Goal: Task Accomplishment & Management: Use online tool/utility

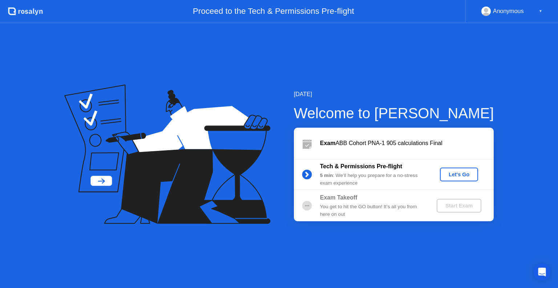
click at [460, 172] on div "Let's Go" at bounding box center [459, 175] width 32 height 6
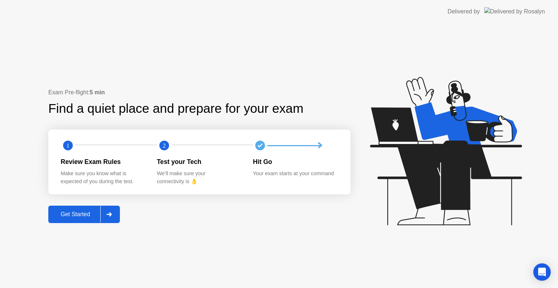
click at [87, 214] on div "Get Started" at bounding box center [75, 214] width 50 height 7
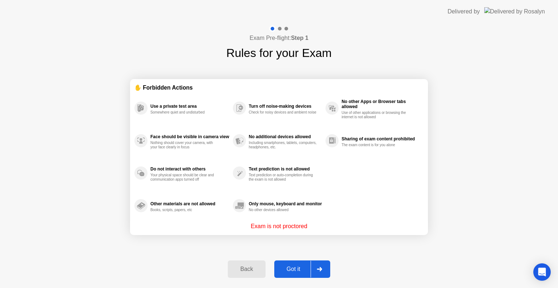
click at [287, 269] on div "Got it" at bounding box center [293, 269] width 34 height 7
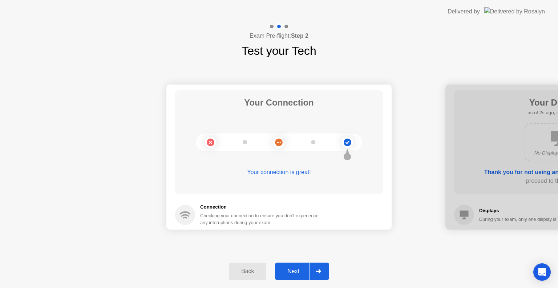
click at [287, 269] on div "Next" at bounding box center [293, 271] width 32 height 7
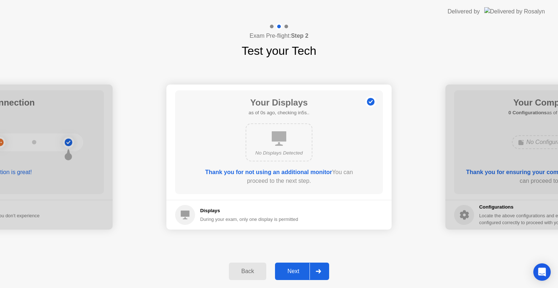
click at [288, 271] on div "Next" at bounding box center [293, 271] width 32 height 7
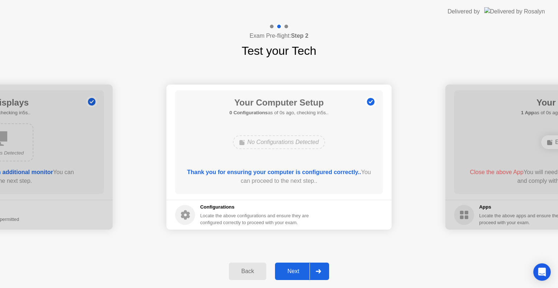
click at [288, 271] on div "Next" at bounding box center [293, 271] width 32 height 7
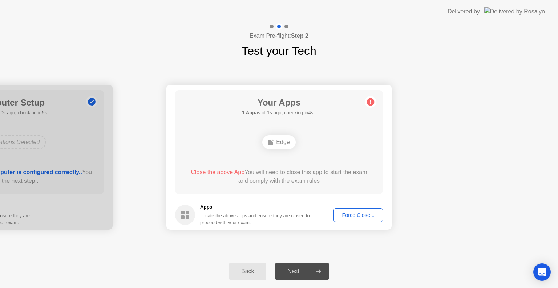
click at [346, 212] on div "Force Close..." at bounding box center [358, 215] width 44 height 6
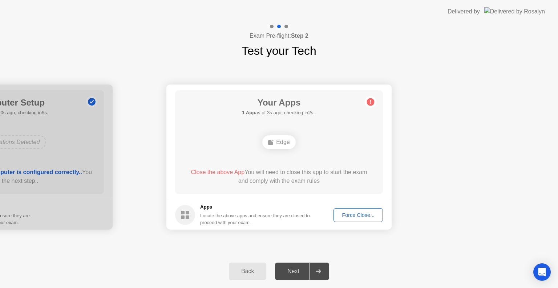
click at [358, 218] on div "Force Close..." at bounding box center [358, 215] width 44 height 6
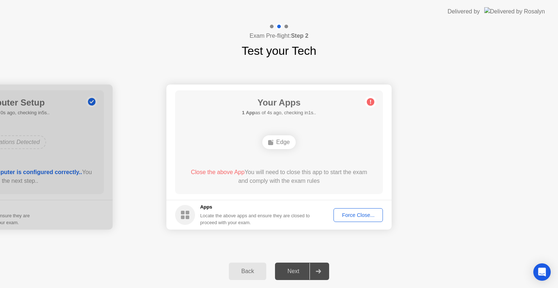
click at [345, 214] on div "Force Close..." at bounding box center [358, 215] width 44 height 6
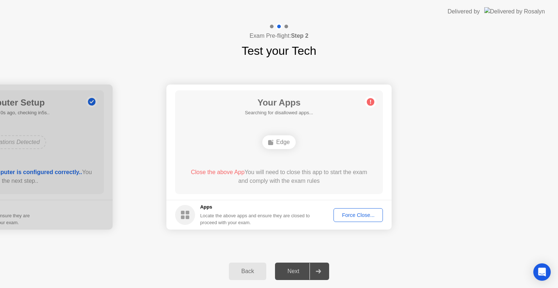
click at [343, 217] on div "Force Close..." at bounding box center [358, 215] width 44 height 6
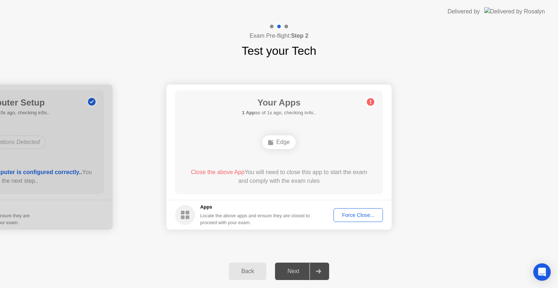
click at [354, 218] on div "Force Close..." at bounding box center [358, 215] width 44 height 6
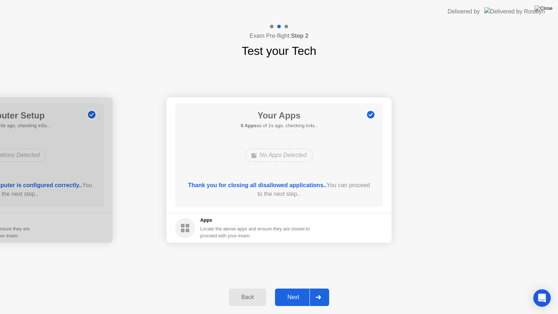
click at [294, 288] on div "Next" at bounding box center [293, 297] width 32 height 7
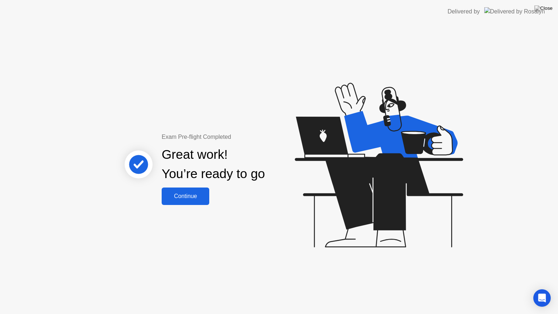
click at [195, 198] on div "Continue" at bounding box center [185, 196] width 43 height 7
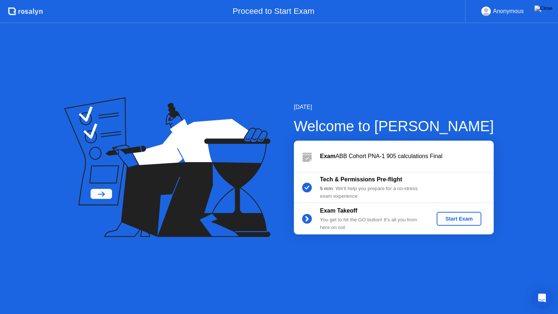
click at [442, 222] on div "Start Exam" at bounding box center [458, 219] width 39 height 6
